Goal: Complete application form

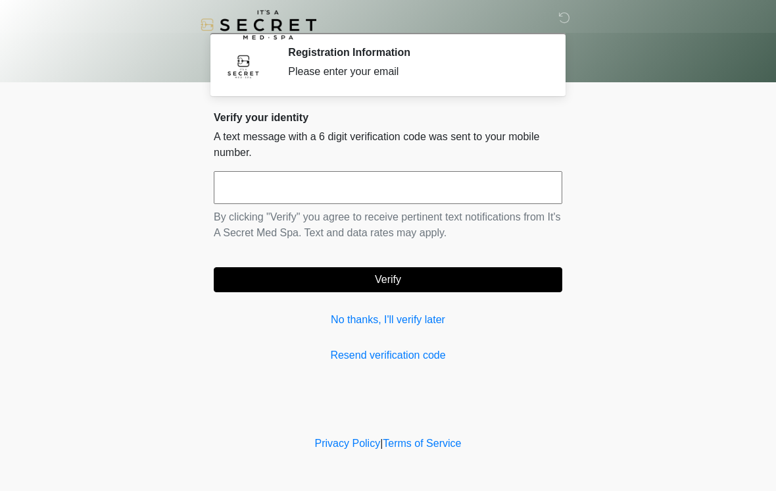
click at [364, 188] on input "text" at bounding box center [388, 187] width 349 height 33
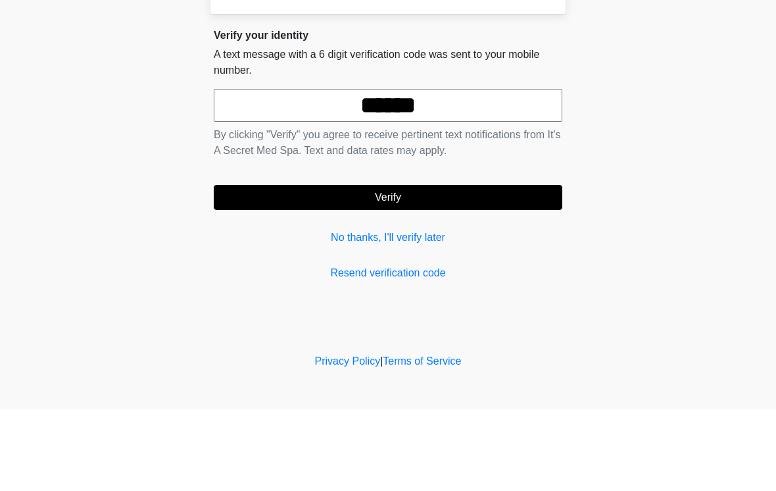
type input "******"
click at [455, 182] on form "****** By clicking "Verify" you agree to receive pertinent text notifications f…" at bounding box center [388, 231] width 349 height 121
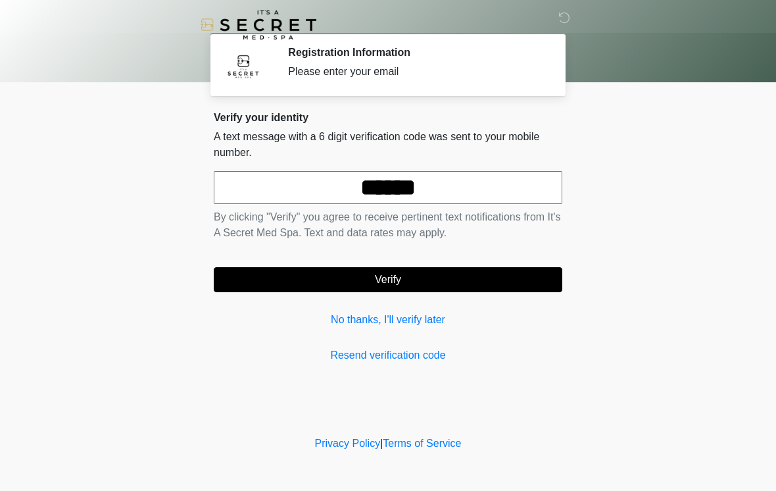
click at [401, 274] on button "Verify" at bounding box center [388, 279] width 349 height 25
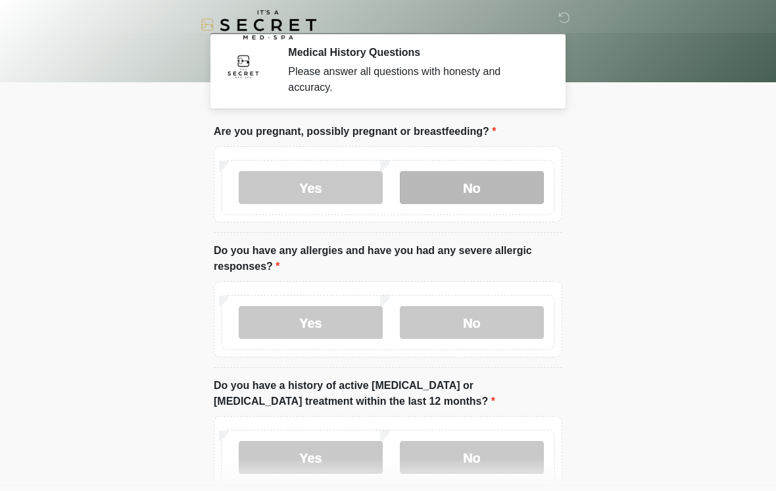
click at [492, 188] on label "No" at bounding box center [472, 187] width 144 height 33
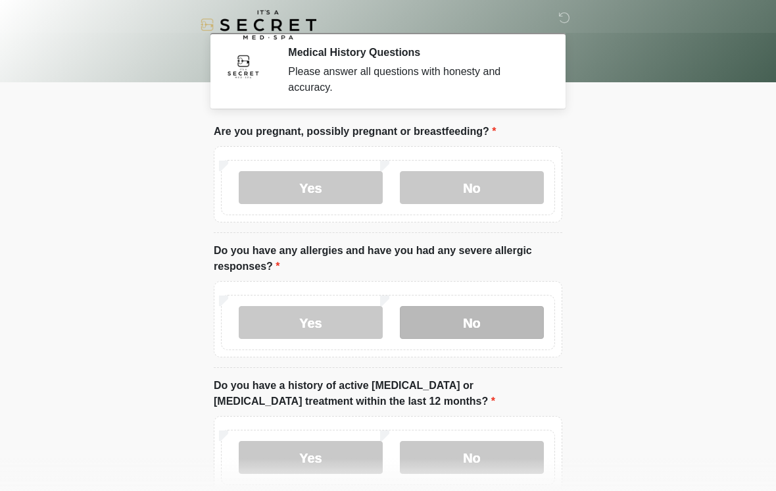
click at [488, 324] on label "No" at bounding box center [472, 322] width 144 height 33
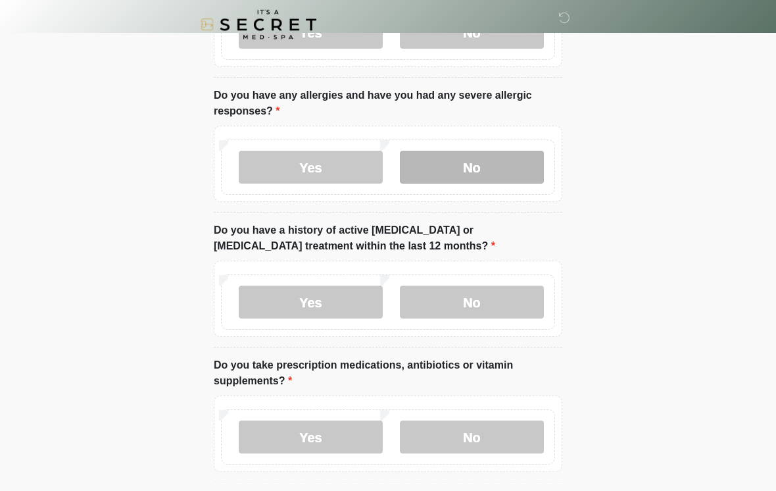
scroll to position [155, 0]
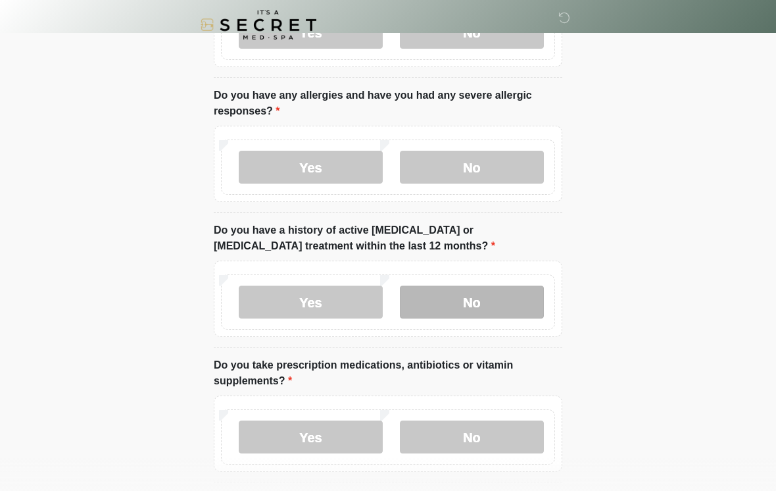
click at [511, 297] on label "No" at bounding box center [472, 302] width 144 height 33
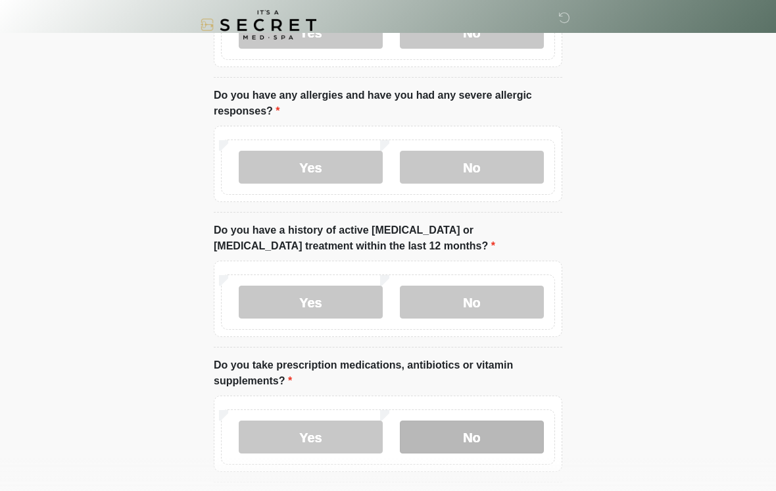
click at [508, 439] on label "No" at bounding box center [472, 436] width 144 height 33
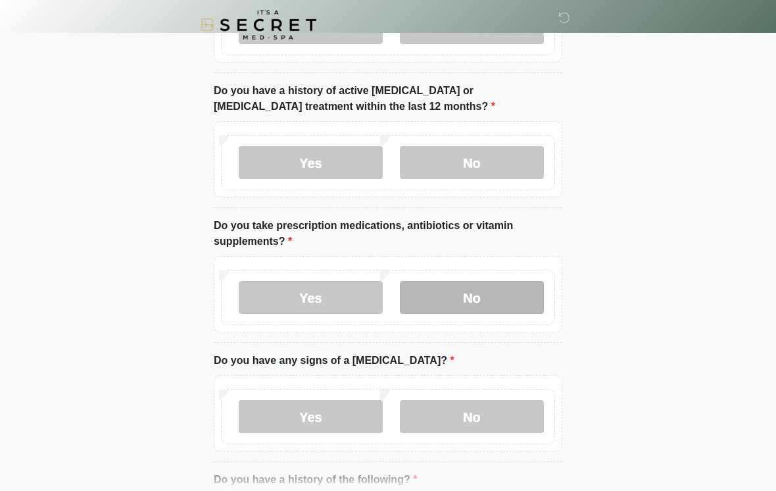
scroll to position [295, 0]
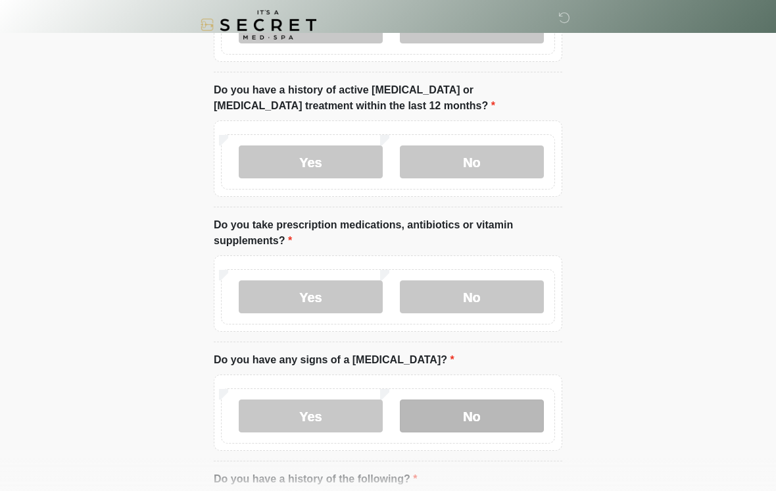
click at [510, 409] on label "No" at bounding box center [472, 415] width 144 height 33
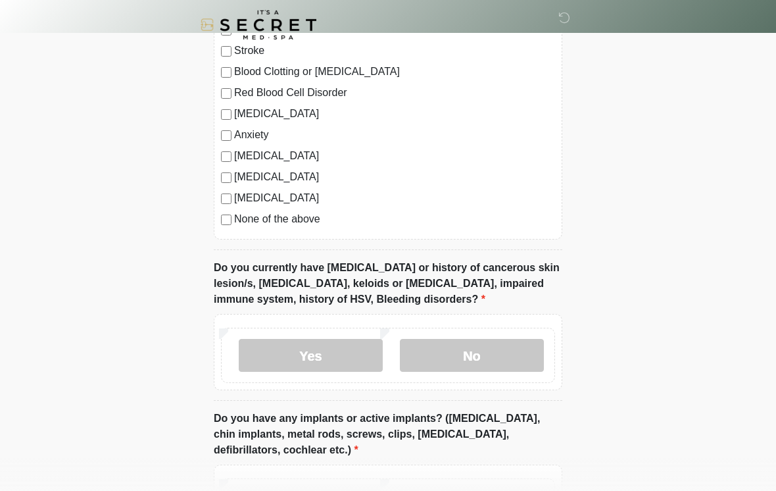
scroll to position [830, 0]
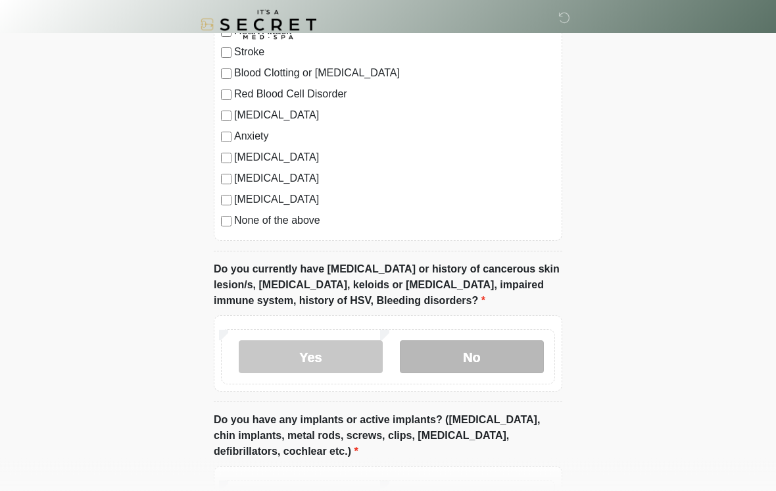
click at [515, 351] on label "No" at bounding box center [472, 357] width 144 height 33
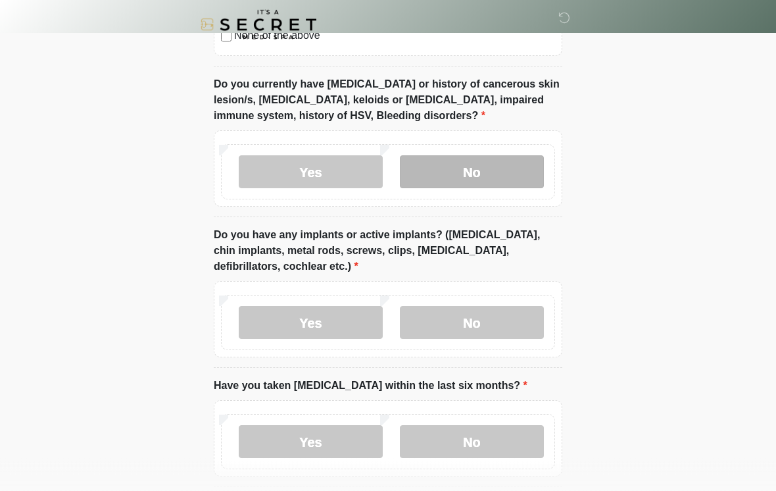
scroll to position [1020, 0]
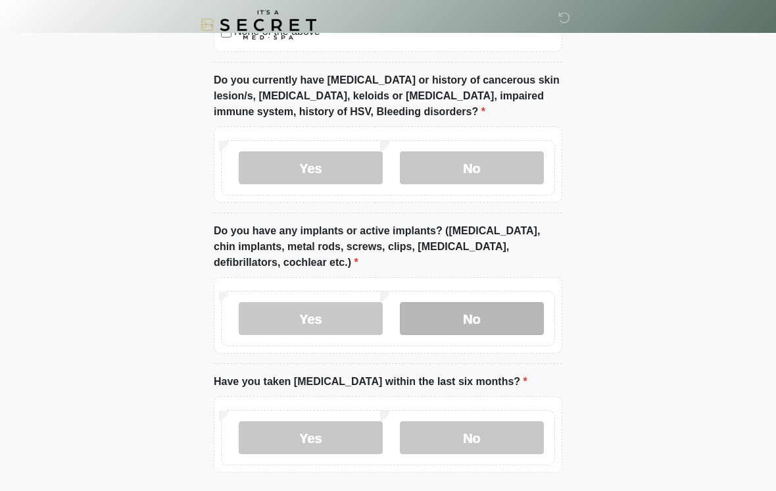
click at [498, 313] on label "No" at bounding box center [472, 318] width 144 height 33
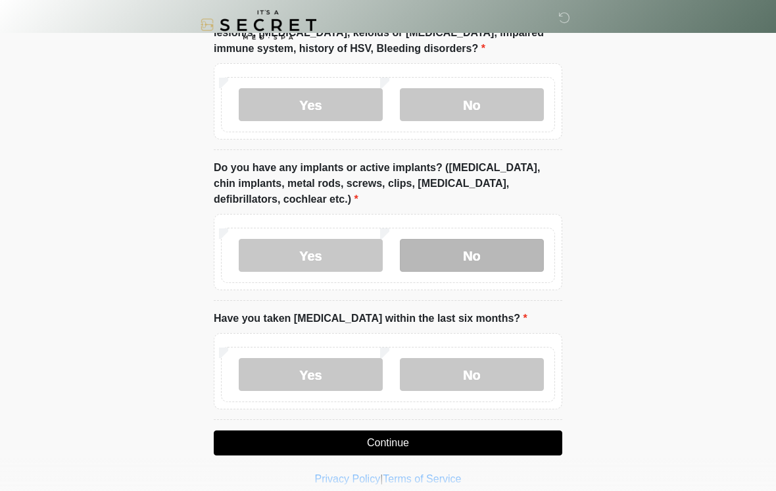
scroll to position [1096, 0]
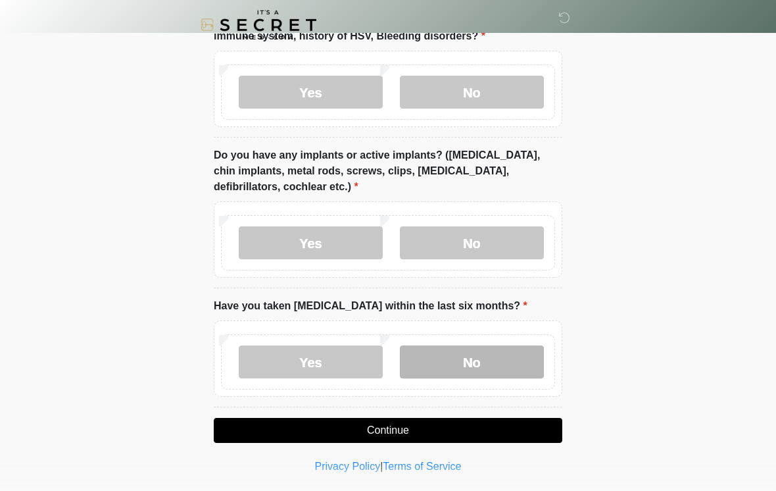
click at [520, 363] on label "No" at bounding box center [472, 361] width 144 height 33
click at [490, 420] on button "Continue" at bounding box center [388, 430] width 349 height 25
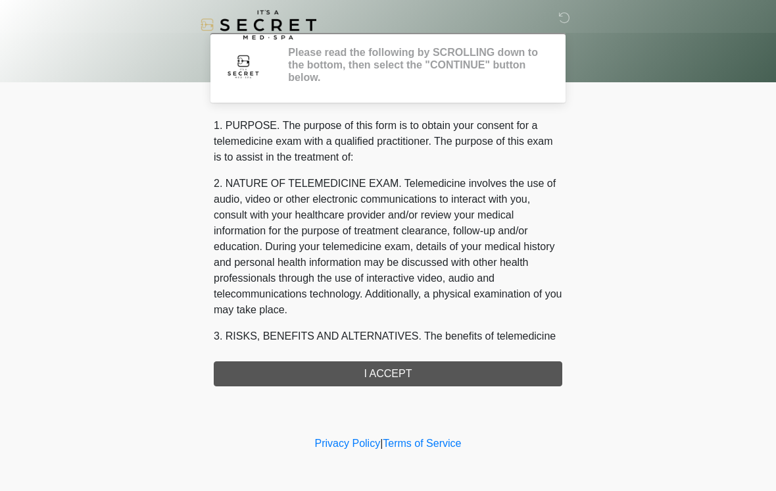
scroll to position [0, 0]
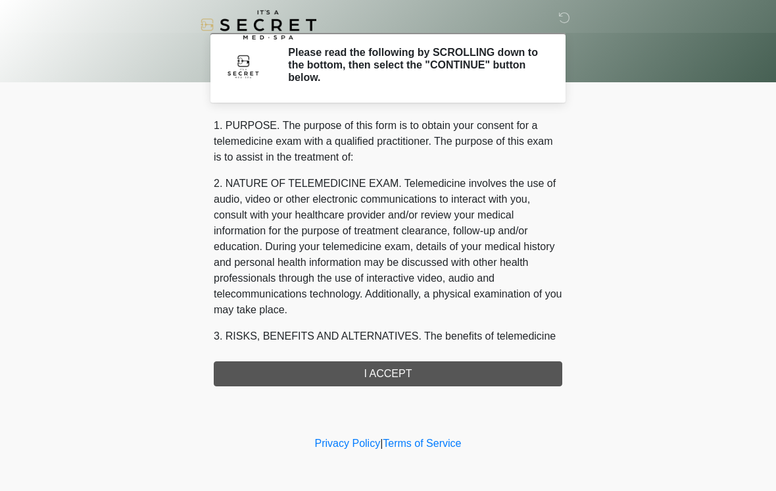
click at [476, 372] on div "1. PURPOSE. The purpose of this form is to obtain your consent for a telemedici…" at bounding box center [388, 252] width 349 height 268
click at [382, 366] on div "1. PURPOSE. The purpose of this form is to obtain your consent for a telemedici…" at bounding box center [388, 252] width 349 height 268
click at [454, 375] on div "1. PURPOSE. The purpose of this form is to obtain your consent for a telemedici…" at bounding box center [388, 252] width 349 height 268
click at [389, 367] on div "1. PURPOSE. The purpose of this form is to obtain your consent for a telemedici…" at bounding box center [388, 252] width 349 height 268
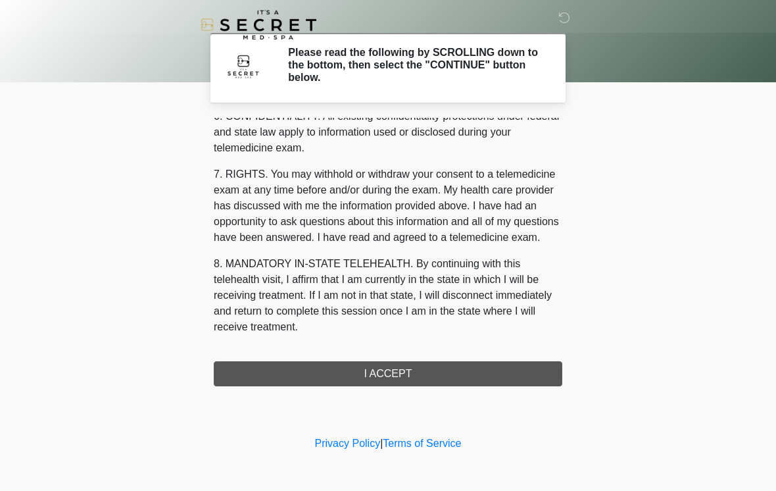
scroll to position [536, 0]
click at [421, 376] on button "I ACCEPT" at bounding box center [388, 373] width 349 height 25
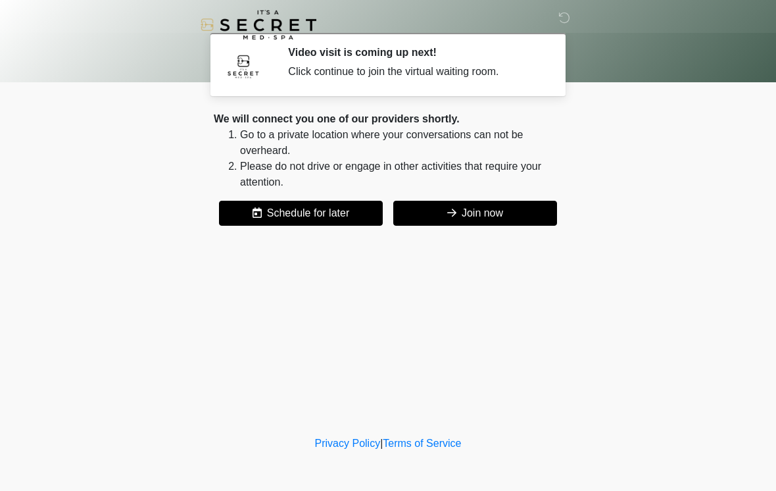
click at [488, 211] on button "Join now" at bounding box center [475, 213] width 164 height 25
